Goal: Transaction & Acquisition: Purchase product/service

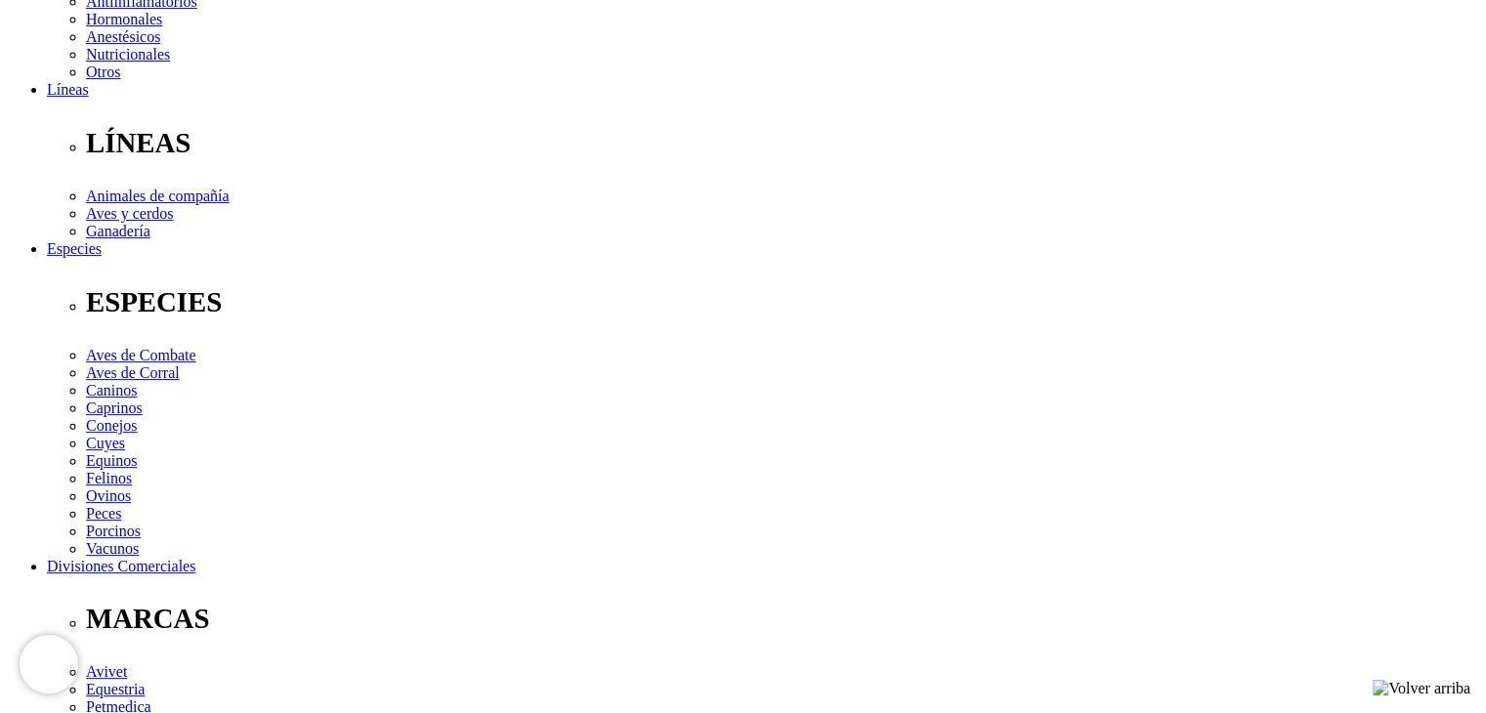
scroll to position [782, 0]
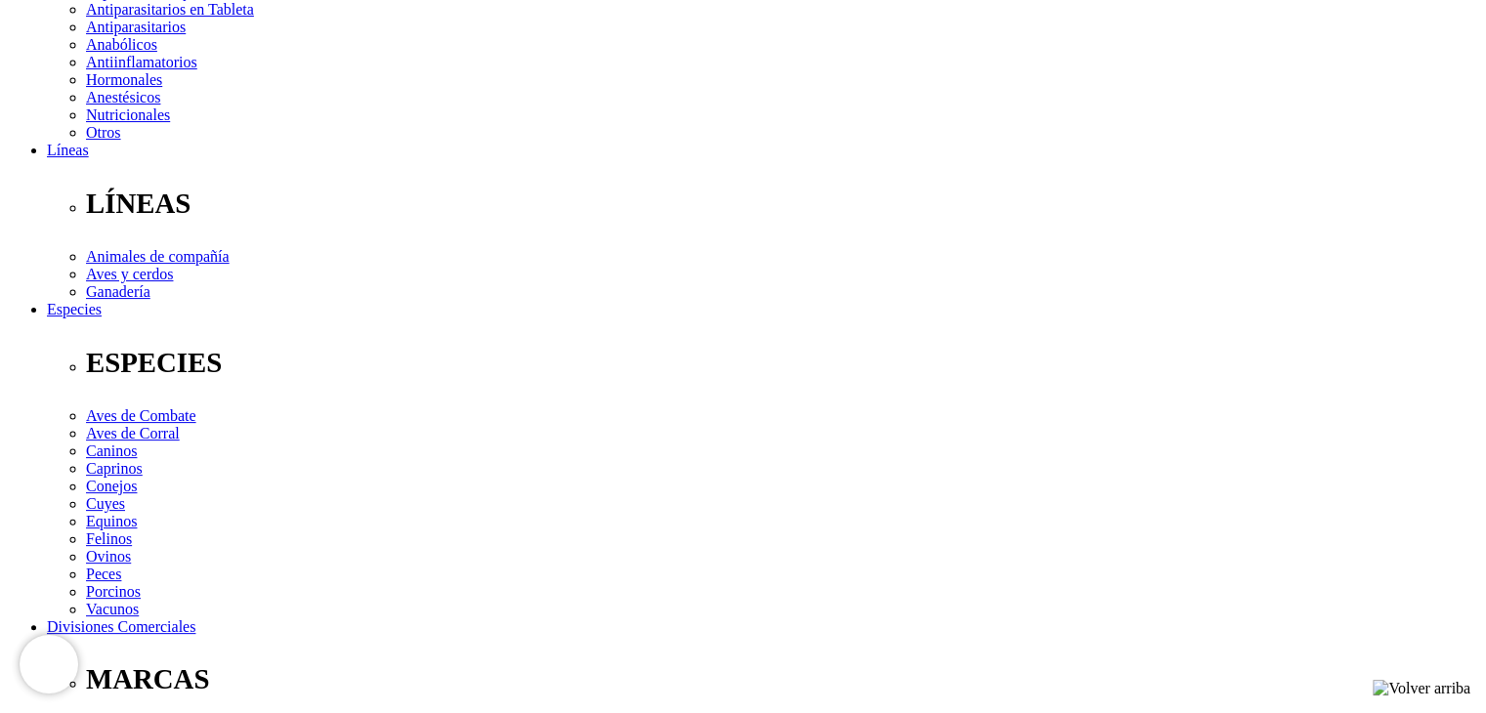
scroll to position [195, 0]
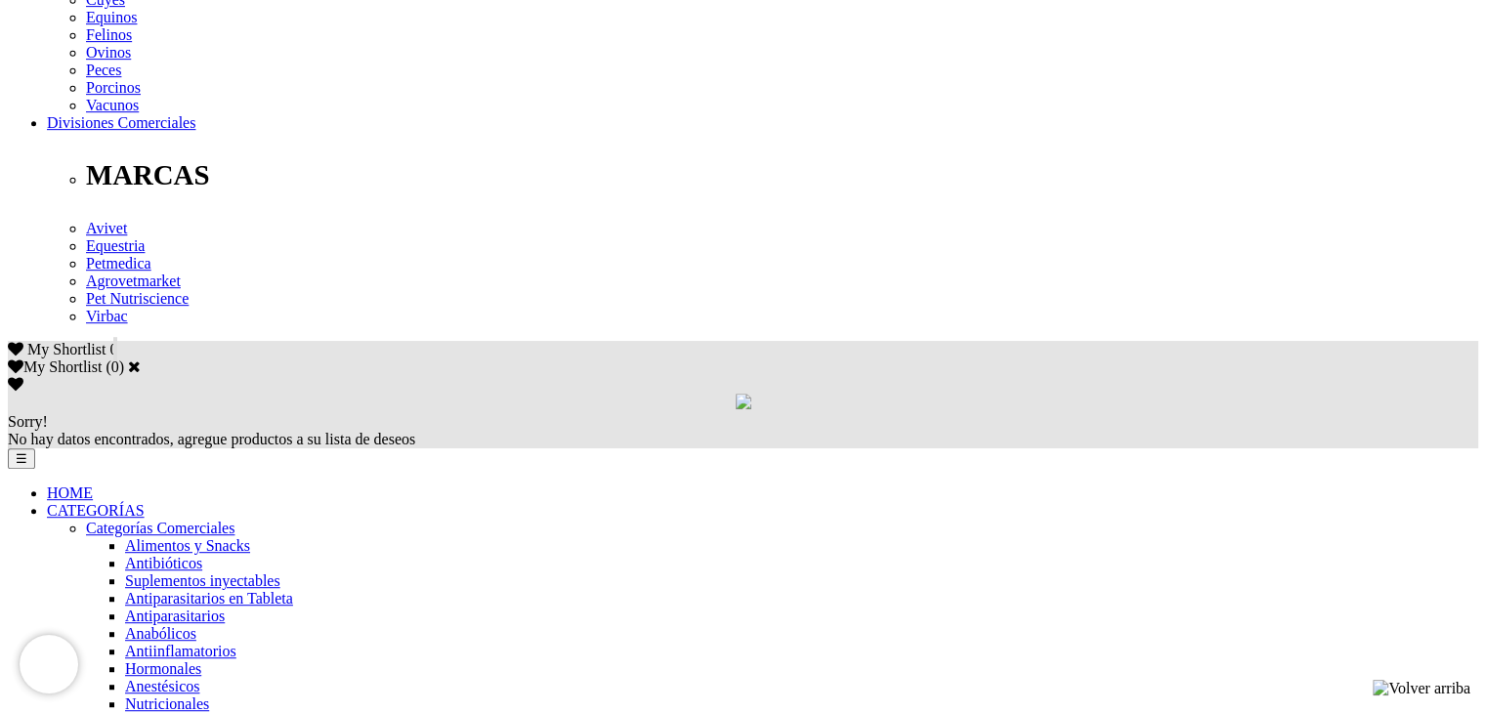
scroll to position [977, 0]
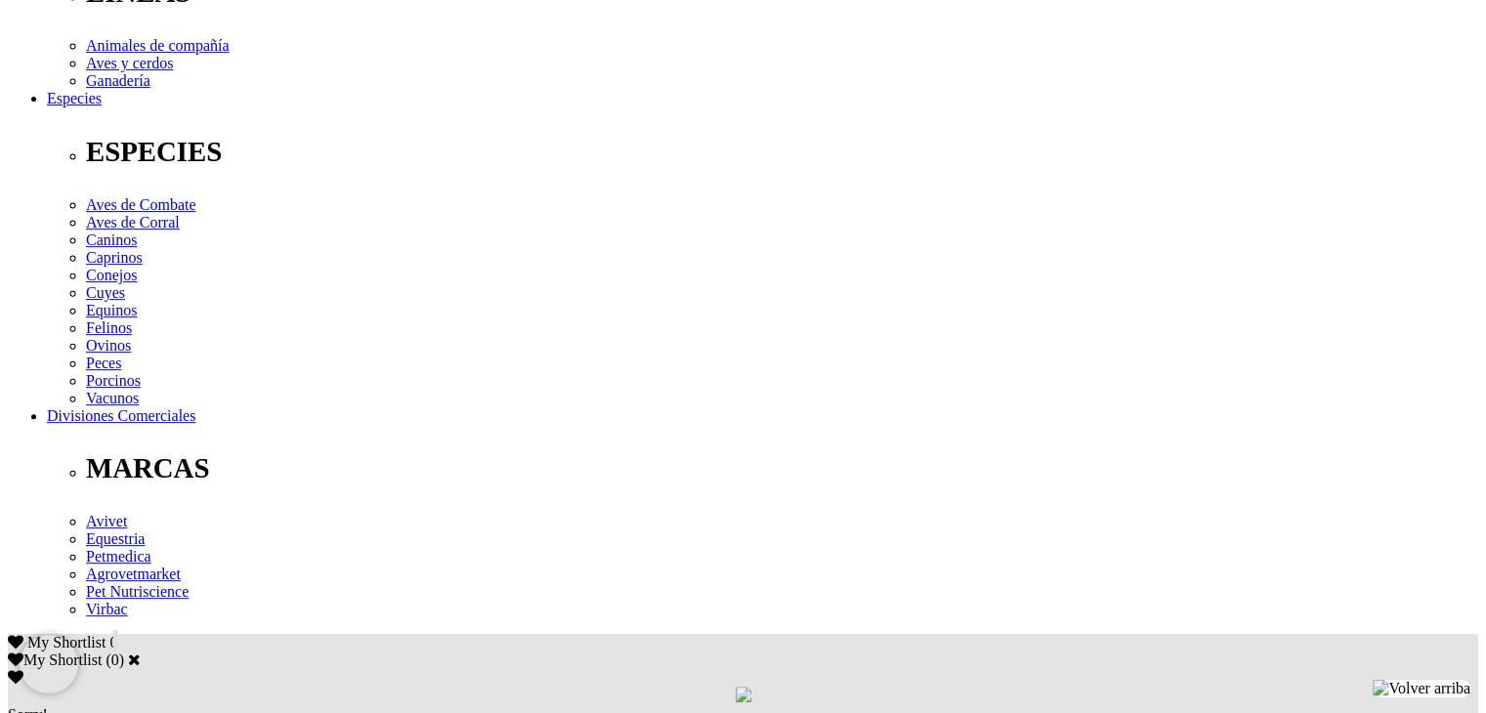
scroll to position [1075, 0]
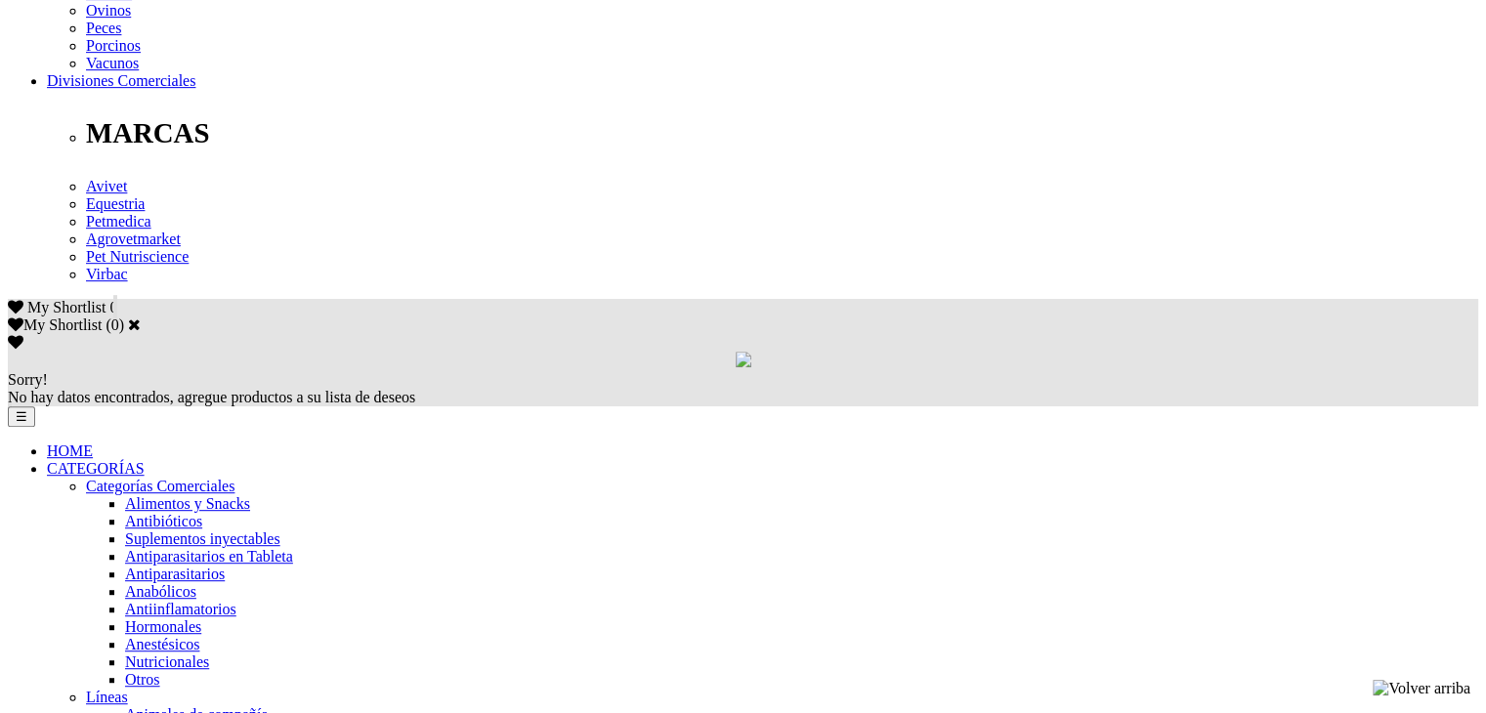
scroll to position [1075, 0]
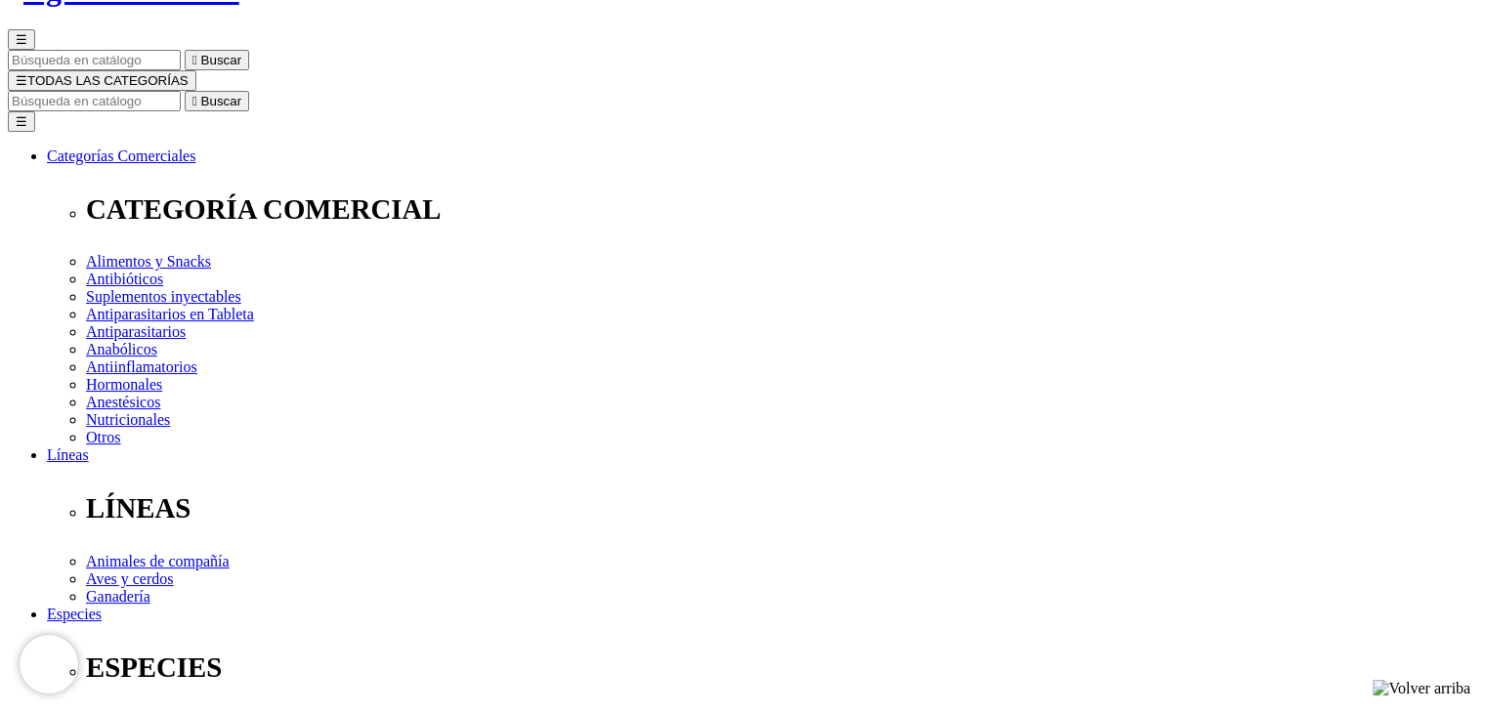
scroll to position [195, 0]
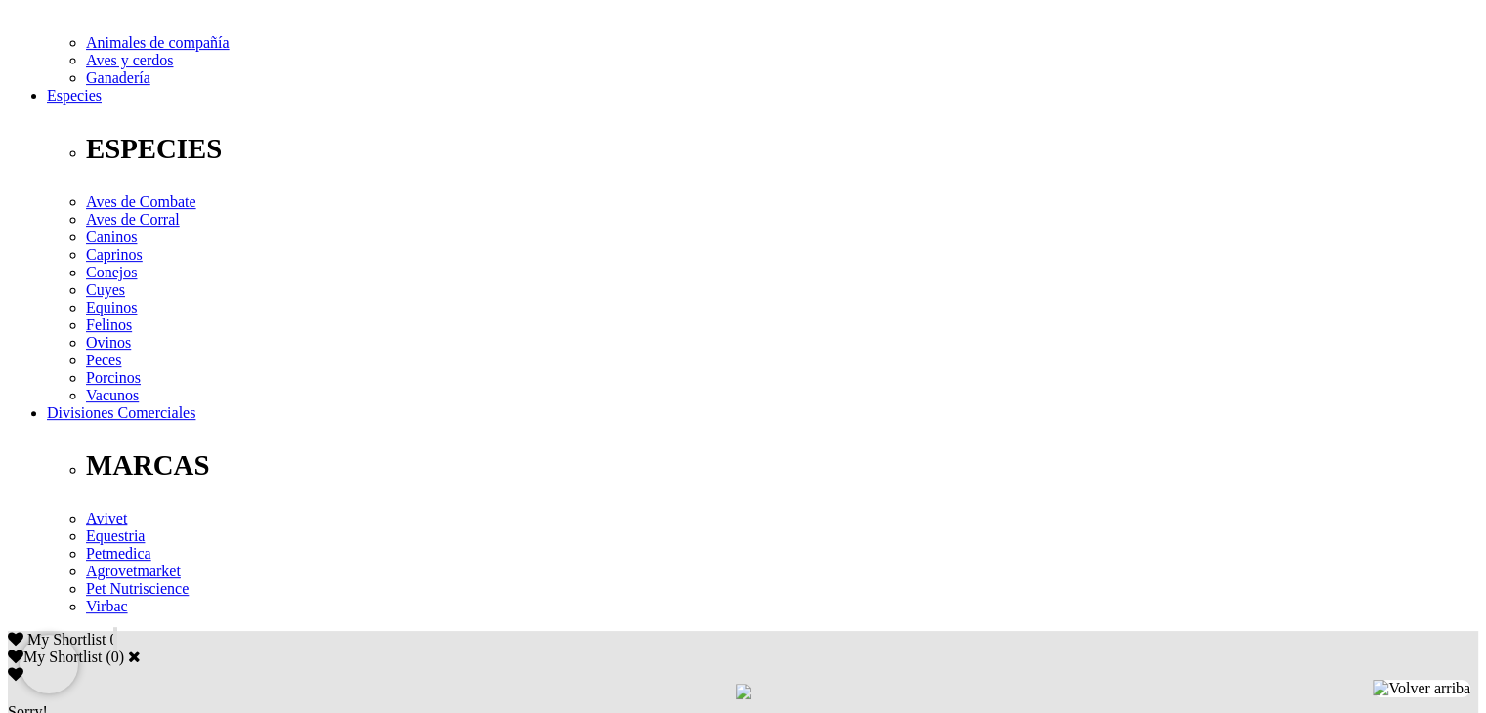
scroll to position [684, 0]
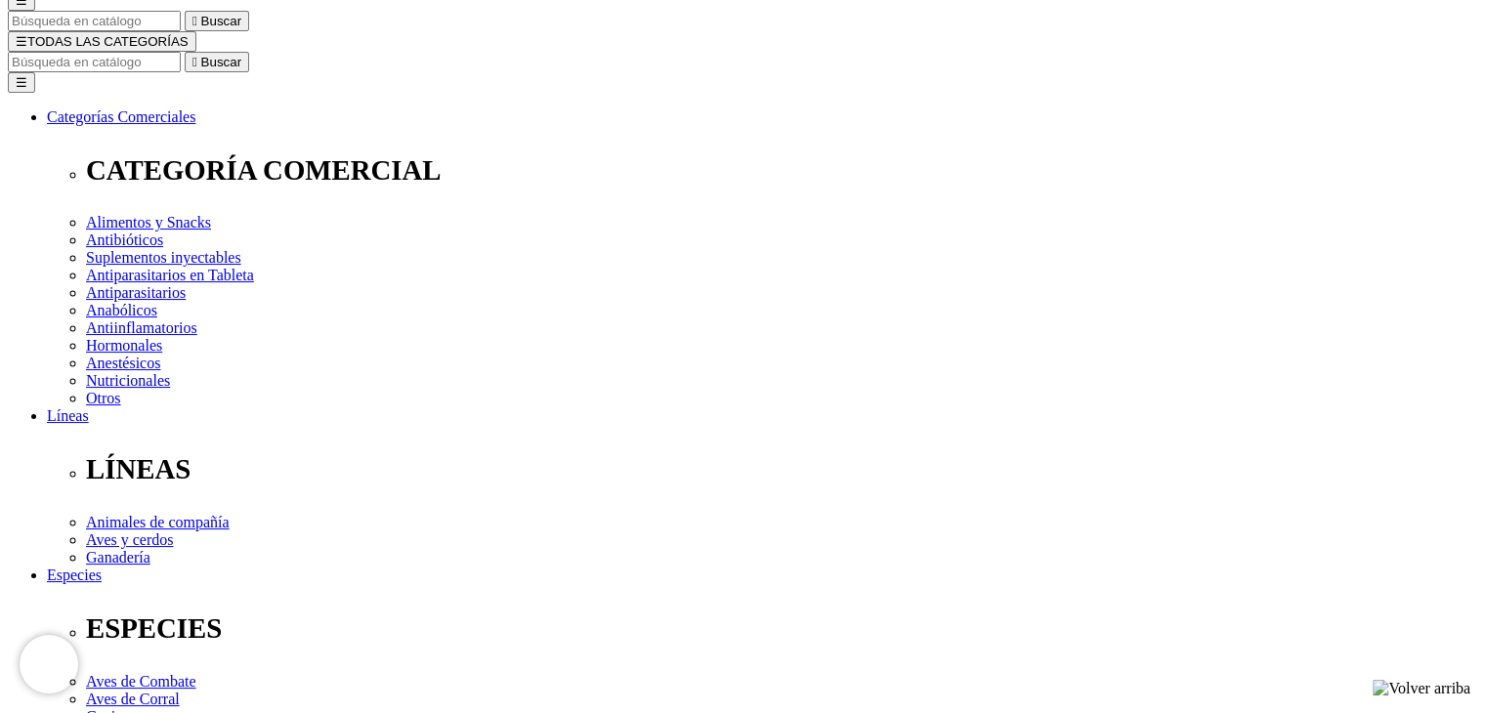
scroll to position [195, 0]
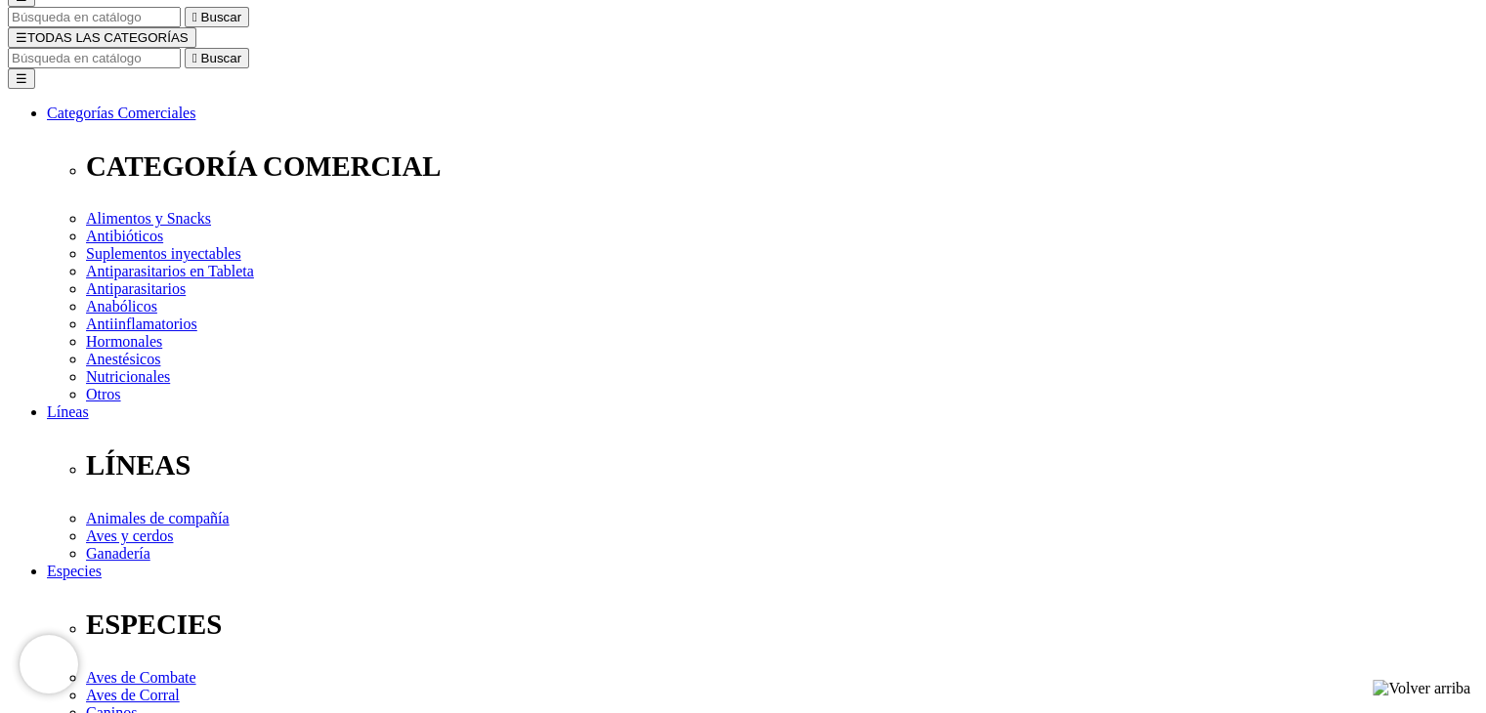
select select "331"
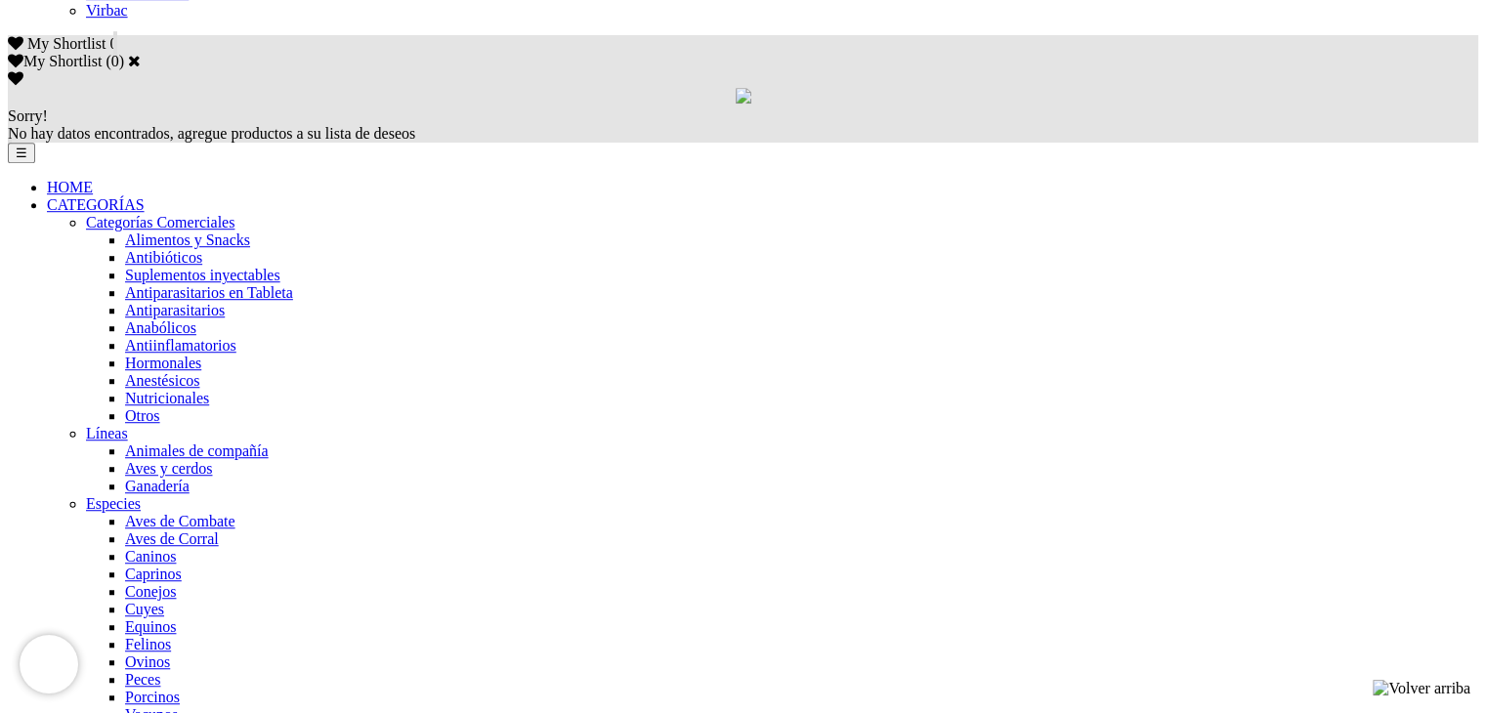
scroll to position [1270, 0]
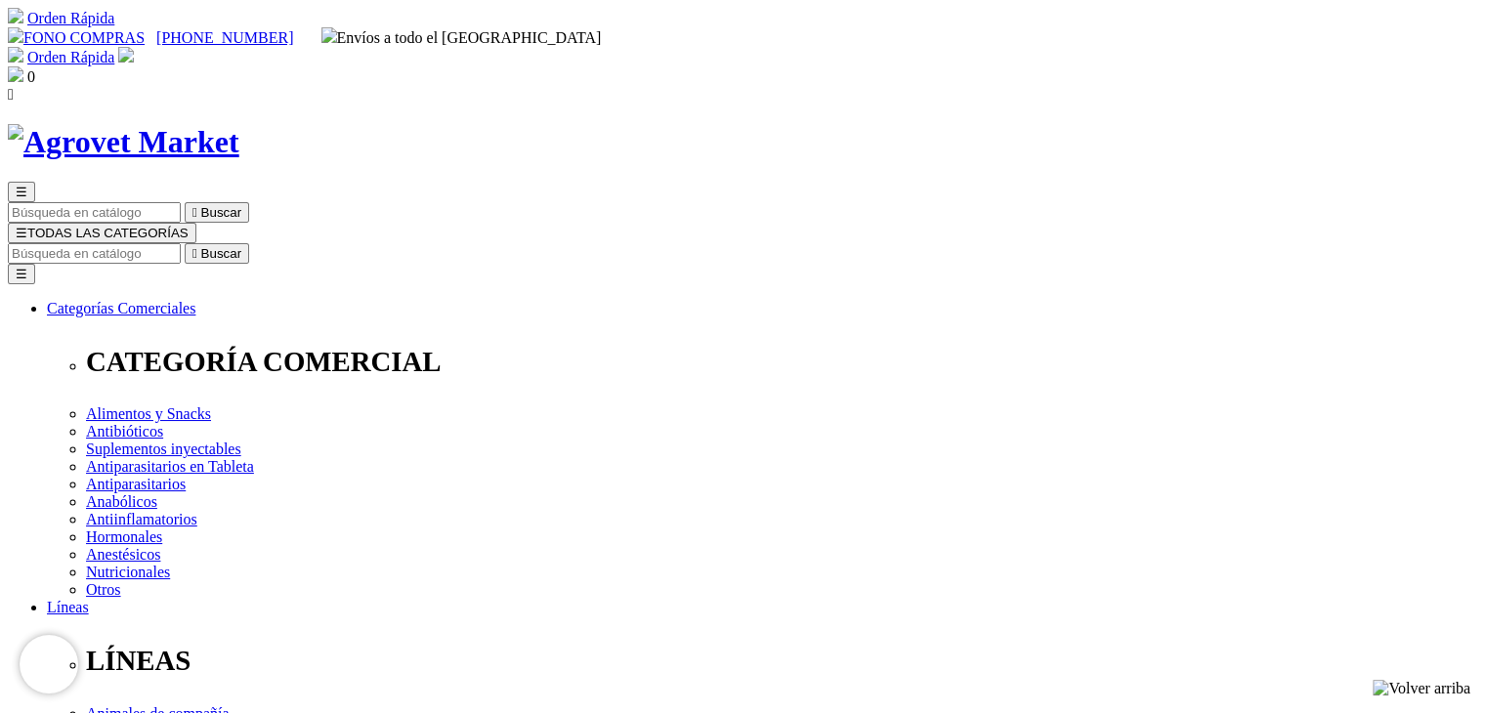
scroll to position [98, 0]
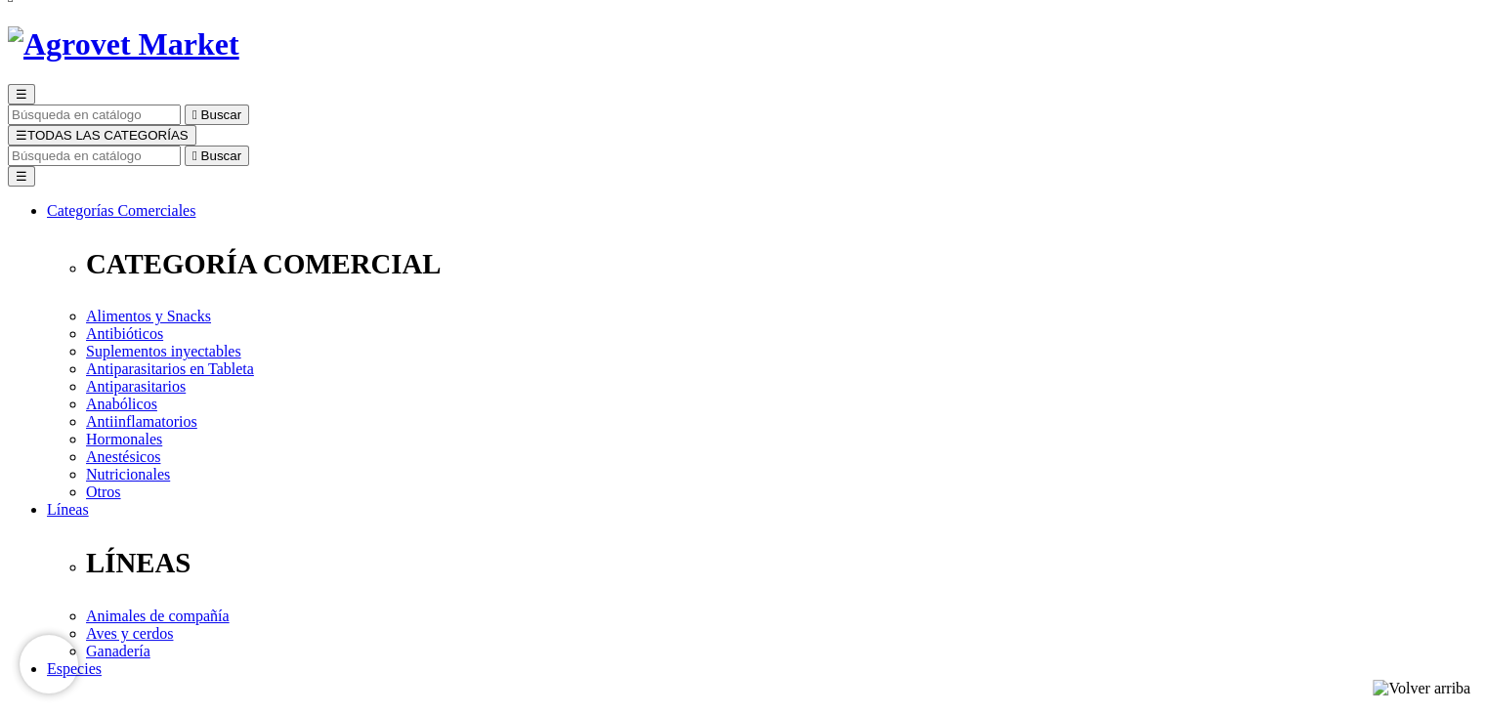
select select "4"
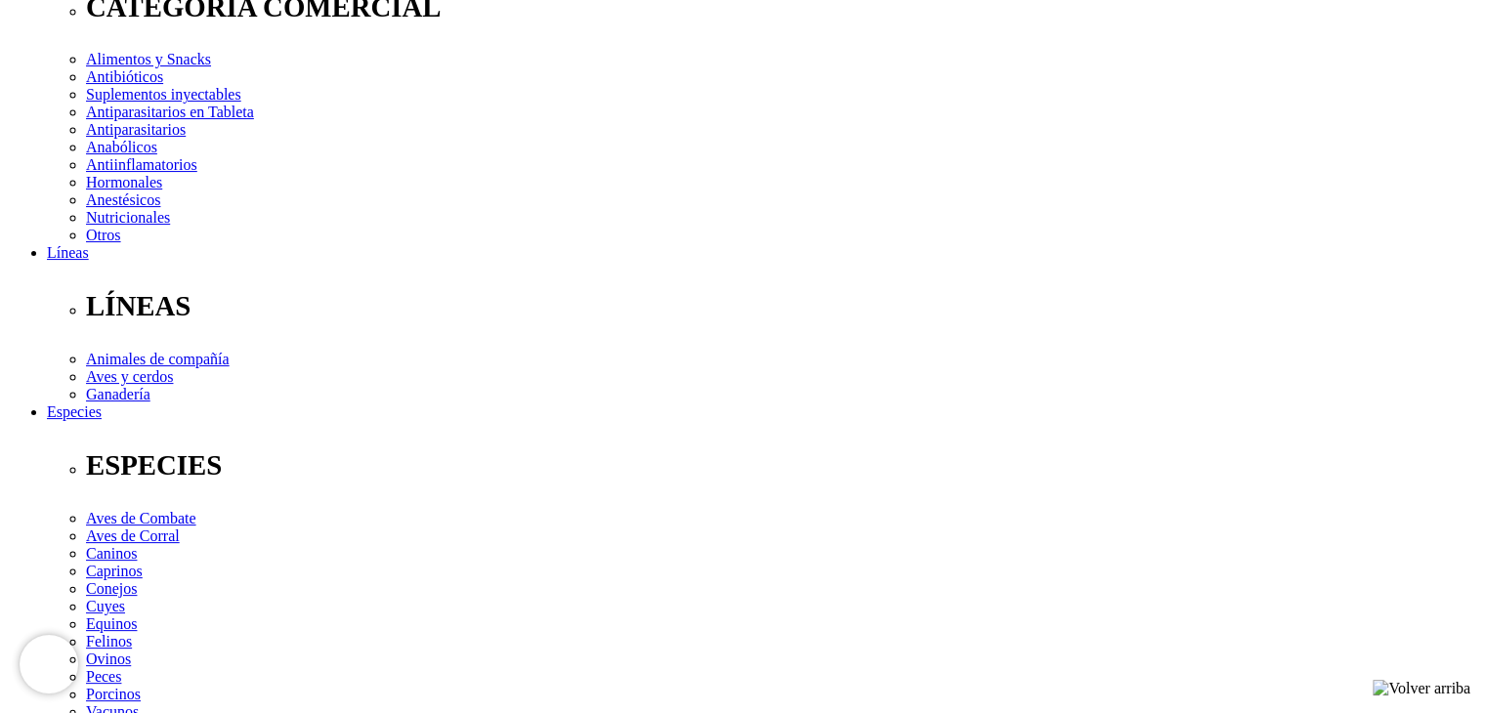
scroll to position [98, 0]
